Goal: Understand process/instructions

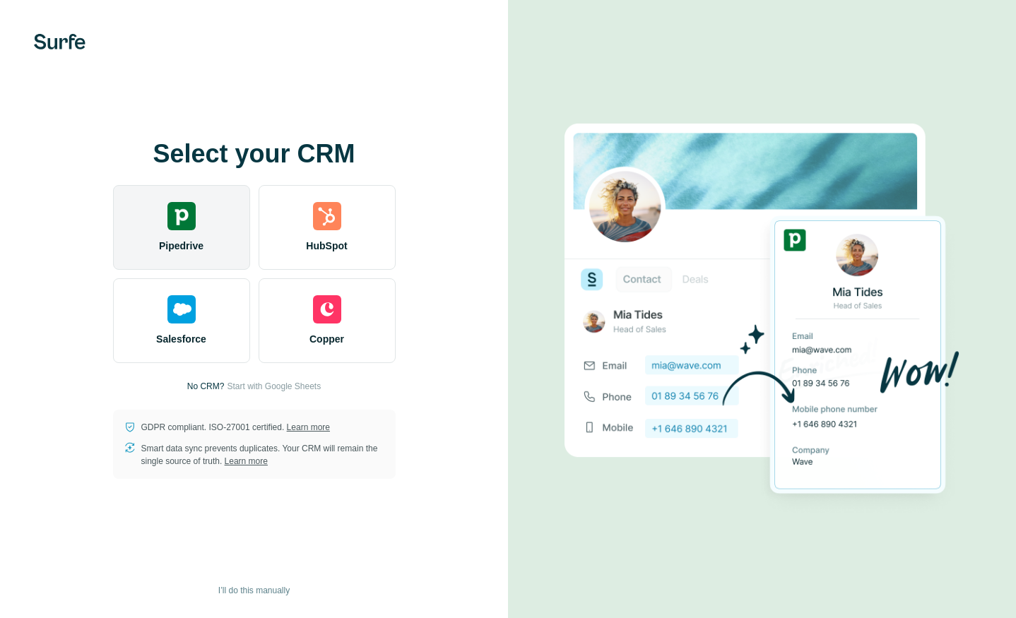
click at [172, 230] on img at bounding box center [181, 216] width 28 height 28
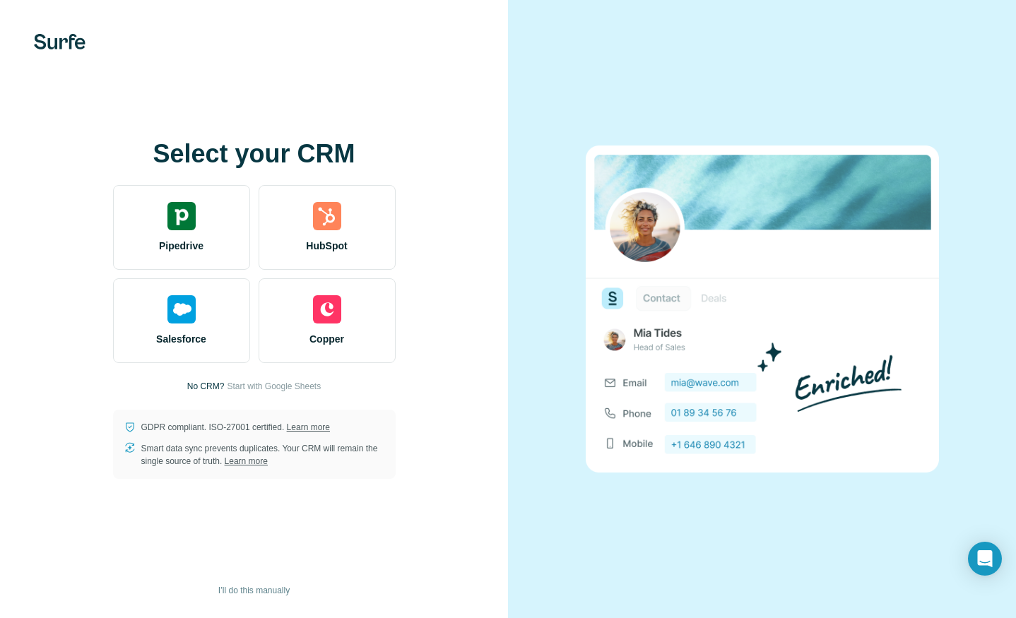
click at [515, 433] on div at bounding box center [762, 309] width 508 height 618
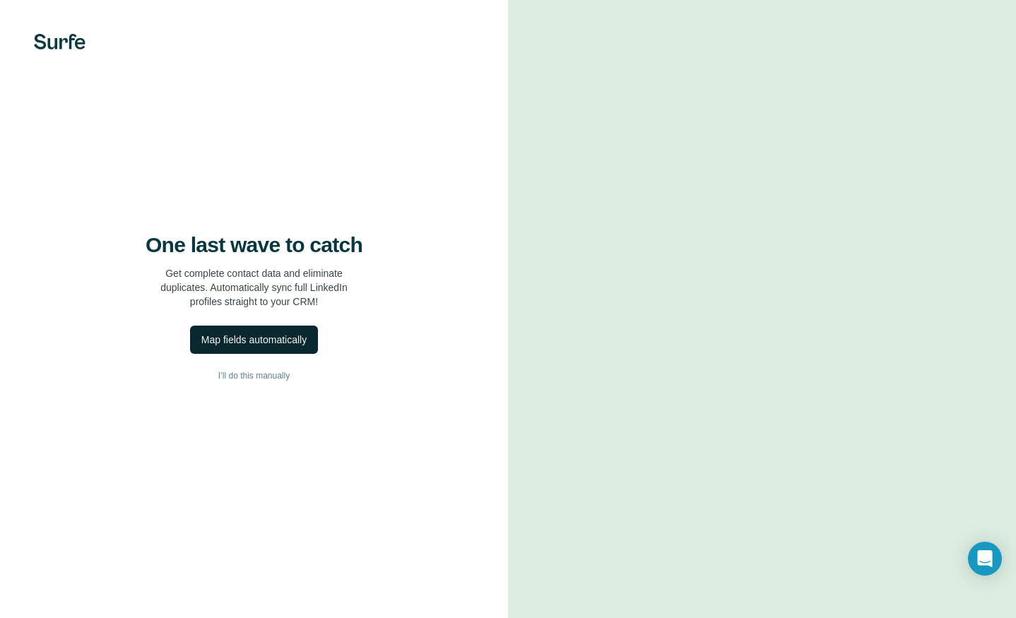
click at [239, 345] on div "Map fields automatically" at bounding box center [253, 340] width 105 height 14
